Goal: Task Accomplishment & Management: Use online tool/utility

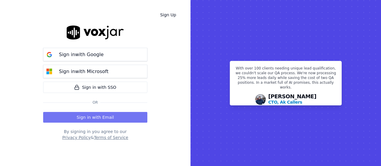
click at [119, 115] on button "Sign in with Email" at bounding box center [95, 117] width 104 height 11
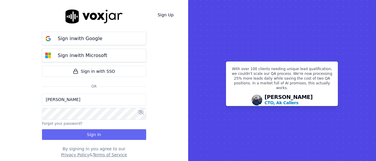
click at [80, 102] on input "[PERSON_NAME]" at bounding box center [94, 100] width 104 height 12
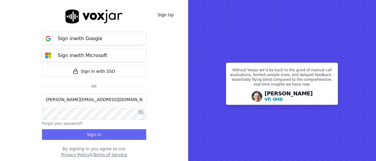
drag, startPoint x: 70, startPoint y: 100, endPoint x: 75, endPoint y: 104, distance: 6.4
click at [70, 100] on input "[PERSON_NAME][EMAIL_ADDRESS][DOMAIN_NAME]" at bounding box center [94, 100] width 104 height 12
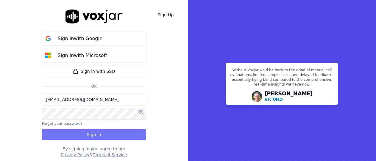
type input "[EMAIL_ADDRESS][DOMAIN_NAME]"
click at [102, 137] on button "Sign In" at bounding box center [94, 135] width 104 height 11
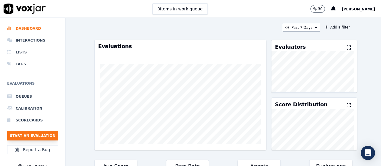
click at [42, 136] on button "Start an Evaluation" at bounding box center [32, 136] width 51 height 10
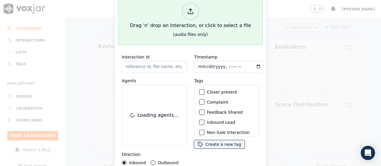
click at [194, 20] on div "Drag 'n' drop an interaction, or click to select a file" at bounding box center [191, 16] width 126 height 31
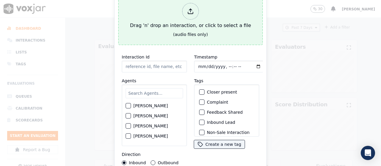
type input "20250917-181856_2677098335-all.mp3"
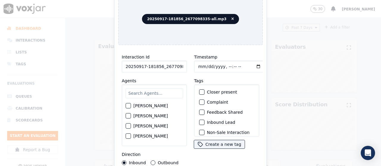
click at [146, 96] on input "text" at bounding box center [154, 93] width 57 height 10
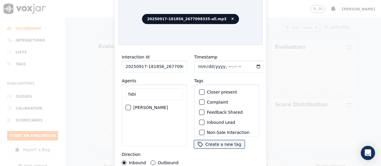
type input "fabi"
click at [147, 106] on label "FABIOLA RENDON" at bounding box center [150, 108] width 35 height 4
click at [131, 106] on button "FABIOLA RENDON" at bounding box center [128, 107] width 5 height 5
click at [198, 63] on input "Timestamp" at bounding box center [229, 67] width 71 height 12
type input "2025-09-17T09:09"
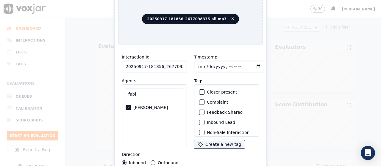
scroll to position [56, 0]
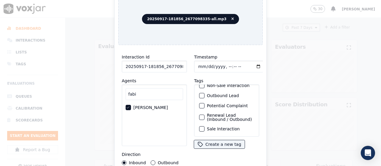
click at [219, 127] on label "Sale Interaction" at bounding box center [223, 129] width 33 height 4
click at [205, 127] on button "Sale Interaction" at bounding box center [201, 129] width 5 height 5
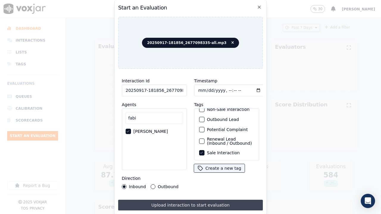
click at [204, 166] on button "Upload interaction to start evaluation" at bounding box center [190, 205] width 145 height 11
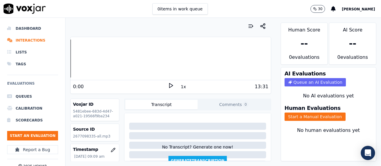
scroll to position [60, 0]
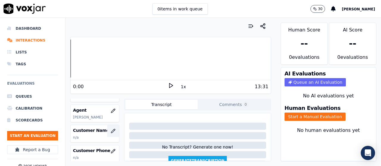
click at [109, 131] on button "button" at bounding box center [113, 131] width 12 height 12
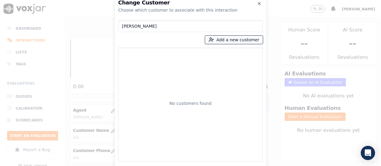
type input "NARENDRA C PATEL"
click at [229, 41] on button "Add a new customer" at bounding box center [234, 40] width 58 height 8
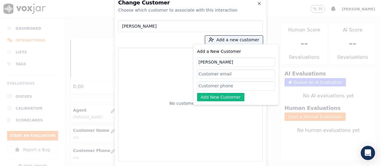
type input "NARENDRA C PATEL"
click at [218, 87] on input "Add a New Customer" at bounding box center [236, 86] width 78 height 10
paste input "2677098335"
type input "2677098335"
click at [217, 98] on button "Add New Customer" at bounding box center [220, 97] width 47 height 8
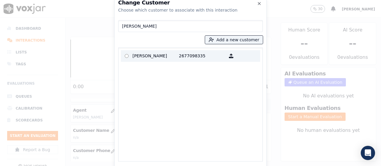
click at [145, 55] on p "NARENDRA C PATEL" at bounding box center [156, 56] width 46 height 9
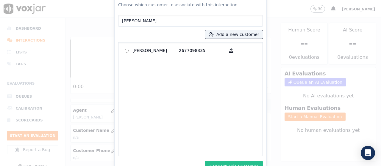
click at [243, 164] on button "Connect This Customer" at bounding box center [234, 166] width 58 height 11
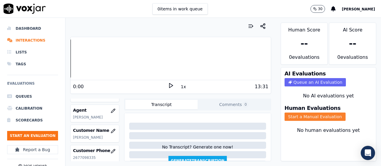
click at [300, 116] on button "Start a Manual Evaluation" at bounding box center [315, 117] width 61 height 8
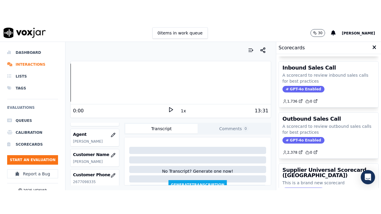
scroll to position [146, 0]
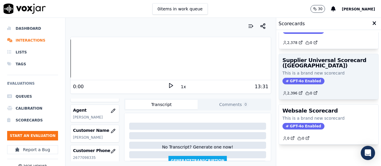
click at [320, 58] on h3 "Supplier Universal Scorecard (Colombia)" at bounding box center [329, 63] width 92 height 11
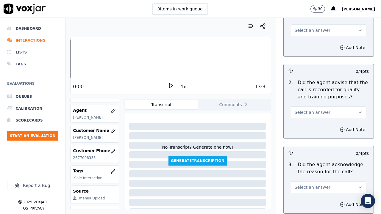
scroll to position [89, 0]
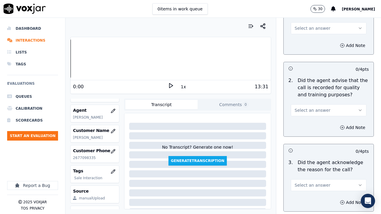
click at [312, 27] on span "Select an answer" at bounding box center [313, 28] width 36 height 6
click at [315, 41] on div "Yes" at bounding box center [318, 42] width 64 height 10
click at [312, 108] on span "Select an answer" at bounding box center [313, 111] width 36 height 6
click at [307, 121] on div "Yes" at bounding box center [318, 124] width 64 height 10
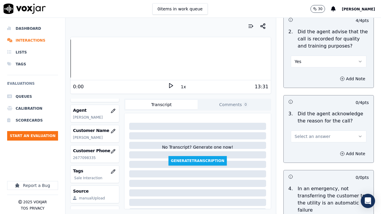
scroll to position [208, 0]
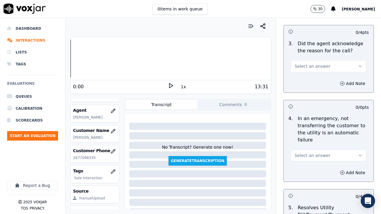
click at [311, 66] on span "Select an answer" at bounding box center [313, 66] width 36 height 6
click at [315, 88] on div "No" at bounding box center [318, 90] width 64 height 10
click at [337, 82] on button "Add Note" at bounding box center [353, 84] width 32 height 8
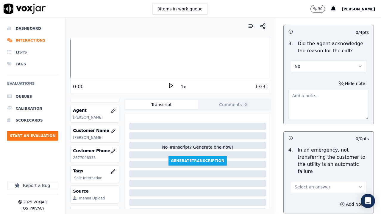
click at [317, 108] on textarea at bounding box center [329, 104] width 80 height 29
paste textarea ".35sec Agent should have probed whether the call was regarding Electric or Gas,…"
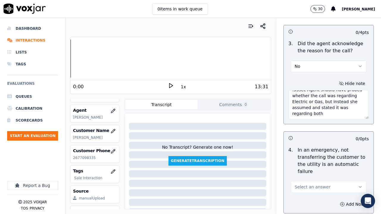
scroll to position [6, 0]
drag, startPoint x: 326, startPoint y: 114, endPoint x: 317, endPoint y: 113, distance: 9.0
click at [317, 113] on textarea ".35sec Agent should have probed whether the call was regarding Electric or Gas,…" at bounding box center [329, 104] width 80 height 29
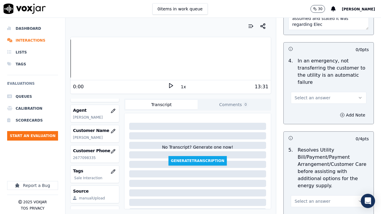
type textarea ".35sec Agent should have probed whether the call was regarding Electric or Gas,…"
click at [311, 99] on span "Select an answer" at bounding box center [313, 98] width 36 height 6
click at [309, 133] on div "N/A" at bounding box center [318, 131] width 64 height 10
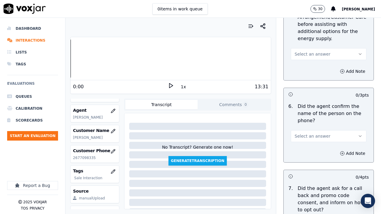
scroll to position [447, 0]
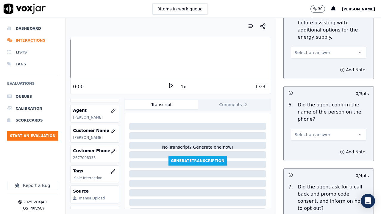
click at [308, 53] on span "Select an answer" at bounding box center [313, 53] width 36 height 6
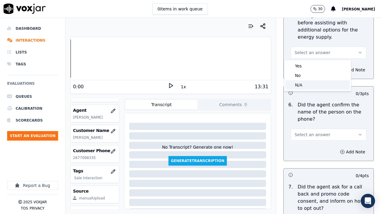
click at [306, 87] on div "N/A" at bounding box center [318, 85] width 64 height 10
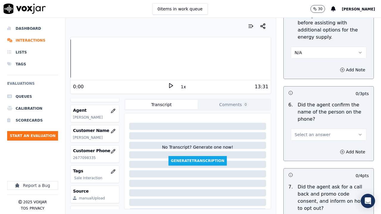
click at [311, 133] on span "Select an answer" at bounding box center [313, 135] width 36 height 6
click at [312, 149] on div "Yes" at bounding box center [318, 149] width 64 height 10
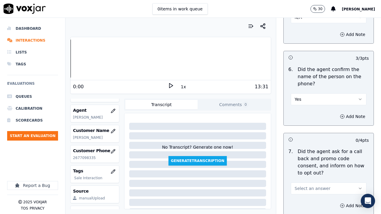
scroll to position [536, 0]
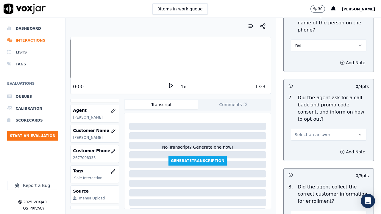
click at [308, 136] on span "Select an answer" at bounding box center [313, 135] width 36 height 6
click at [308, 147] on div "Yes" at bounding box center [318, 149] width 64 height 10
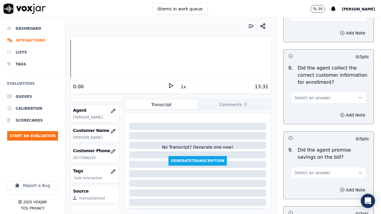
click at [311, 97] on span "Select an answer" at bounding box center [313, 98] width 36 height 6
click at [308, 122] on div "No" at bounding box center [318, 121] width 64 height 10
click at [337, 116] on button "Add Note" at bounding box center [353, 115] width 32 height 8
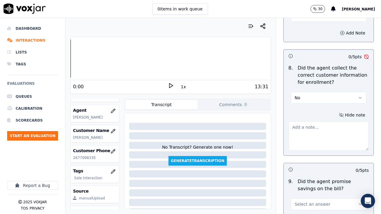
click at [316, 133] on textarea at bounding box center [329, 136] width 80 height 29
click at [304, 98] on button "No" at bounding box center [329, 98] width 76 height 12
click at [306, 111] on div "Yes" at bounding box center [318, 112] width 64 height 10
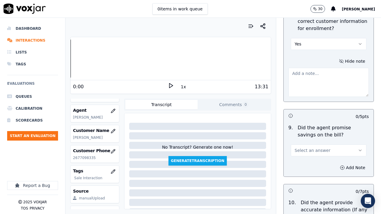
scroll to position [804, 0]
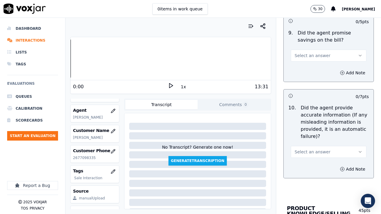
click at [305, 56] on span "Select an answer" at bounding box center [313, 56] width 36 height 6
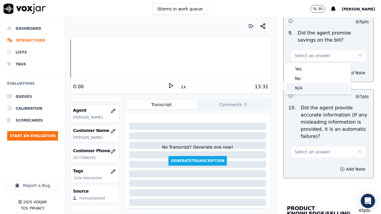
click at [306, 86] on div "N/A" at bounding box center [318, 88] width 64 height 10
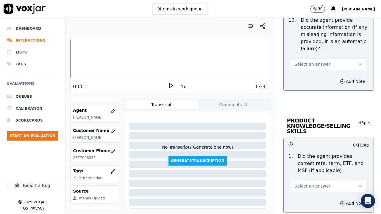
scroll to position [894, 0]
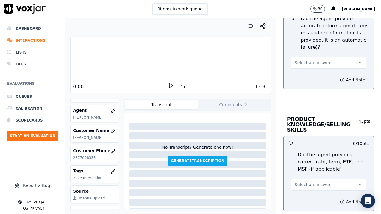
click at [306, 64] on span "Select an answer" at bounding box center [313, 63] width 36 height 6
click at [308, 77] on div "Yes" at bounding box center [318, 76] width 64 height 10
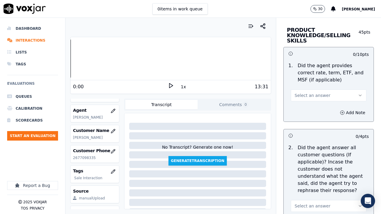
click at [312, 97] on span "Select an answer" at bounding box center [313, 96] width 36 height 6
click at [310, 110] on div "Yes" at bounding box center [318, 109] width 64 height 10
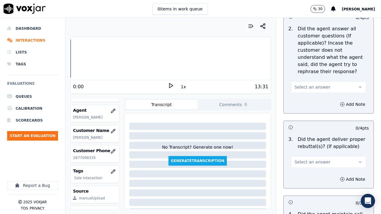
click at [306, 89] on span "Select an answer" at bounding box center [313, 87] width 36 height 6
click at [307, 109] on div "No" at bounding box center [318, 110] width 64 height 10
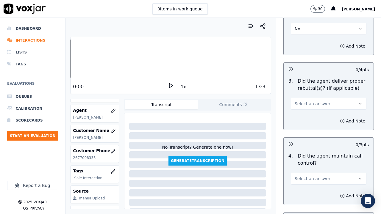
scroll to position [1162, 0]
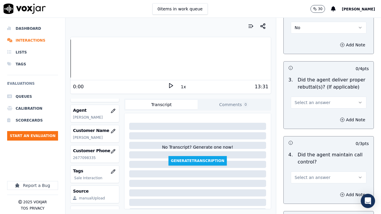
click at [297, 27] on button "No" at bounding box center [329, 28] width 76 height 12
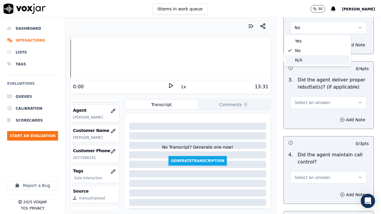
click at [306, 61] on div "N/A" at bounding box center [318, 60] width 64 height 10
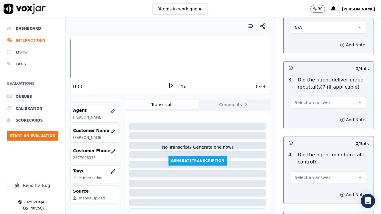
click at [302, 102] on span "Select an answer" at bounding box center [313, 103] width 36 height 6
click at [303, 116] on div "Yes" at bounding box center [318, 116] width 64 height 10
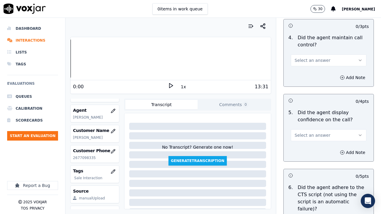
scroll to position [1251, 0]
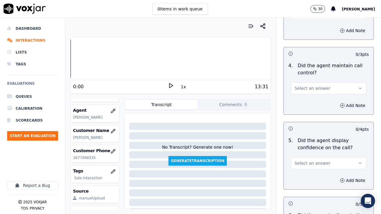
click at [306, 88] on span "Select an answer" at bounding box center [313, 88] width 36 height 6
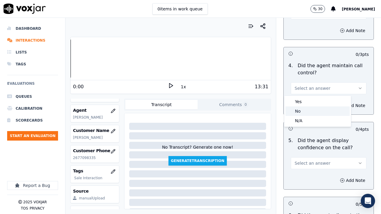
click at [306, 110] on div "No" at bounding box center [318, 112] width 64 height 10
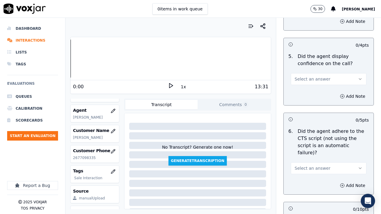
scroll to position [1340, 0]
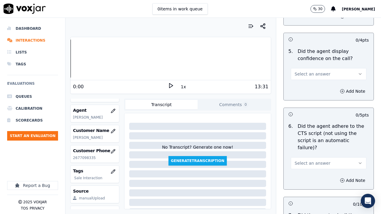
click at [312, 74] on span "Select an answer" at bounding box center [313, 74] width 36 height 6
click at [311, 99] on div "No" at bounding box center [318, 97] width 64 height 10
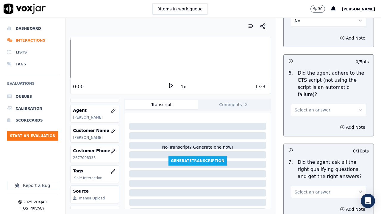
scroll to position [1400, 0]
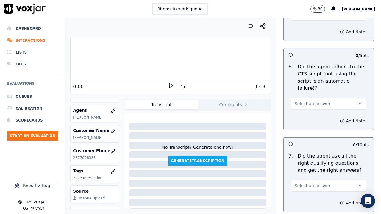
click at [310, 101] on span "Select an answer" at bounding box center [313, 104] width 36 height 6
click at [308, 119] on div "No" at bounding box center [318, 120] width 64 height 10
click at [337, 117] on button "Add Note" at bounding box center [353, 121] width 32 height 8
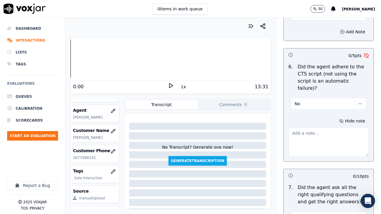
click at [307, 130] on textarea at bounding box center [329, 142] width 80 height 29
click at [320, 132] on textarea at bounding box center [329, 142] width 80 height 29
paste textarea "9.25sec Agent did not read the statement as per the script and instead phrased …"
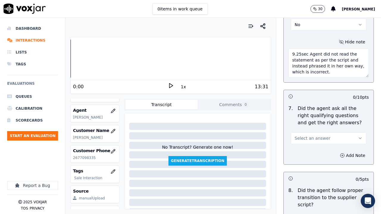
scroll to position [1489, 0]
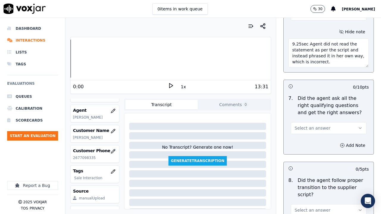
type textarea "9.25sec Agent did not read the statement as per the script and instead phrased …"
click at [317, 125] on span "Select an answer" at bounding box center [313, 128] width 36 height 6
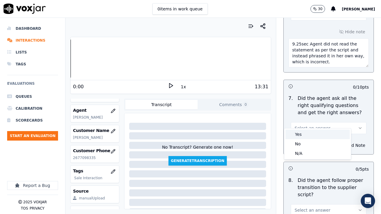
click at [315, 137] on div "Yes" at bounding box center [318, 135] width 64 height 10
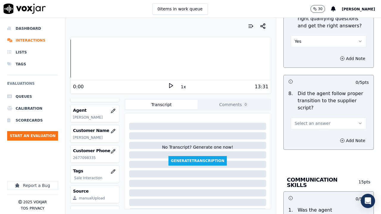
scroll to position [1579, 0]
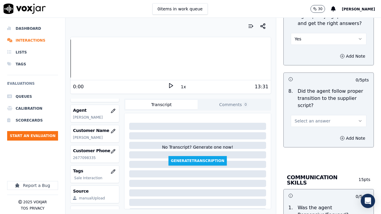
click at [315, 115] on button "Select an answer" at bounding box center [329, 121] width 76 height 12
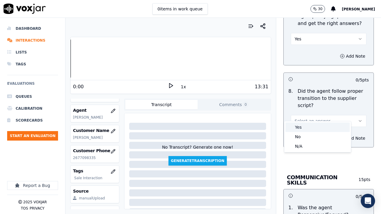
click at [315, 126] on div "Yes" at bounding box center [318, 128] width 64 height 10
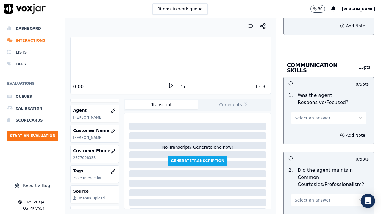
scroll to position [1698, 0]
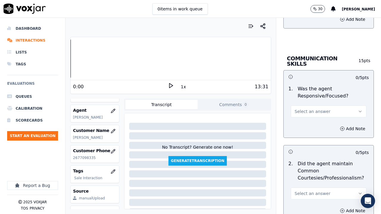
click at [310, 109] on span "Select an answer" at bounding box center [313, 112] width 36 height 6
click at [310, 125] on div "No" at bounding box center [318, 125] width 64 height 10
click at [338, 125] on button "Add Note" at bounding box center [353, 129] width 32 height 8
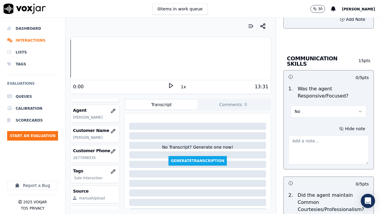
click at [298, 136] on textarea at bounding box center [329, 150] width 80 height 29
paste textarea "6.30sec Agent asked the CX for his Choice ID by referring to him as miss then s…"
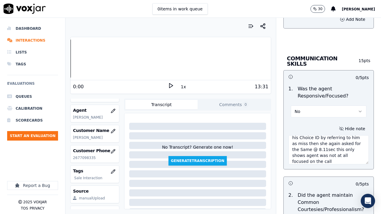
scroll to position [15, 0]
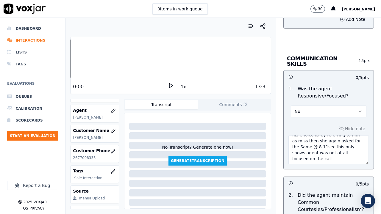
paste textarea "7.24sec Agent was unable to pronounce the word “first” while asking for the CX’…"
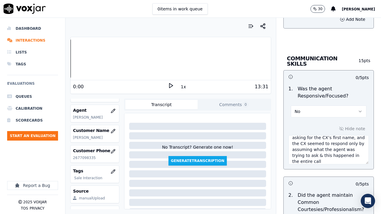
scroll to position [57, 0]
type textarea "6.30sec Agent asked the CX for his Choice ID by referring to him as miss then s…"
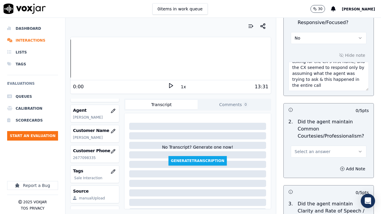
scroll to position [1787, 0]
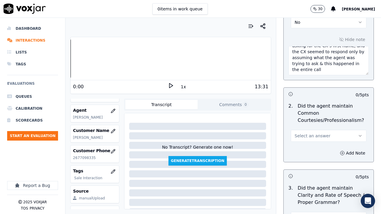
click at [306, 130] on button "Select an answer" at bounding box center [329, 136] width 76 height 12
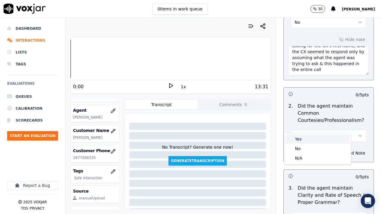
click at [308, 140] on div "Yes" at bounding box center [318, 140] width 64 height 10
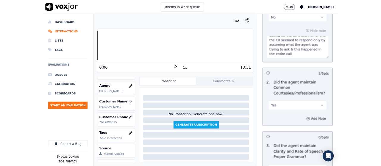
scroll to position [1858, 0]
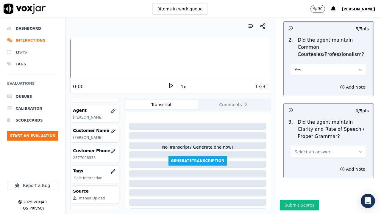
click at [311, 149] on span "Select an answer" at bounding box center [313, 152] width 36 height 6
click at [312, 159] on div "No" at bounding box center [318, 160] width 64 height 10
click at [296, 166] on button "Submit Scores" at bounding box center [300, 205] width 40 height 11
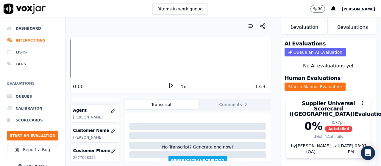
scroll to position [45, 0]
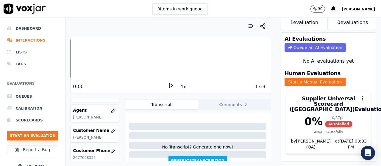
click at [45, 135] on button "Start an Evaluation" at bounding box center [32, 136] width 51 height 10
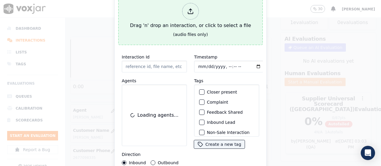
click at [206, 21] on div "Drag 'n' drop an interaction, or click to select a file" at bounding box center [191, 16] width 126 height 31
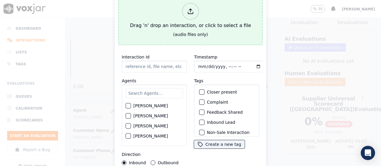
type input "20250917-144541_4128721121-all.mp3"
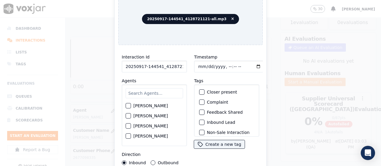
click at [147, 91] on input "text" at bounding box center [154, 93] width 57 height 10
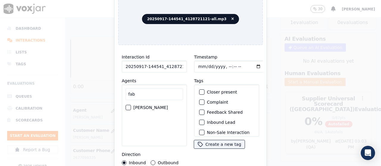
type input "fab"
click at [158, 106] on label "FABIOLA RENDON" at bounding box center [150, 108] width 35 height 4
click at [131, 105] on button "FABIOLA RENDON" at bounding box center [128, 107] width 5 height 5
click at [197, 64] on input "Timestamp" at bounding box center [229, 67] width 71 height 12
type input "2025-09-17T09:35"
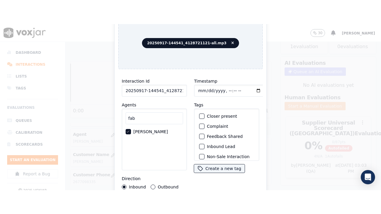
scroll to position [56, 0]
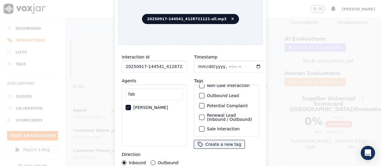
click at [227, 127] on label "Sale Interaction" at bounding box center [223, 129] width 33 height 4
click at [205, 127] on button "Sale Interaction" at bounding box center [201, 129] width 5 height 5
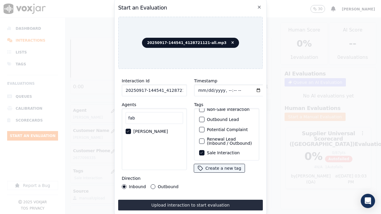
drag, startPoint x: 204, startPoint y: 200, endPoint x: 210, endPoint y: 214, distance: 14.8
click at [204, 166] on button "Upload interaction to start evaluation" at bounding box center [190, 205] width 145 height 11
